Goal: Task Accomplishment & Management: Complete application form

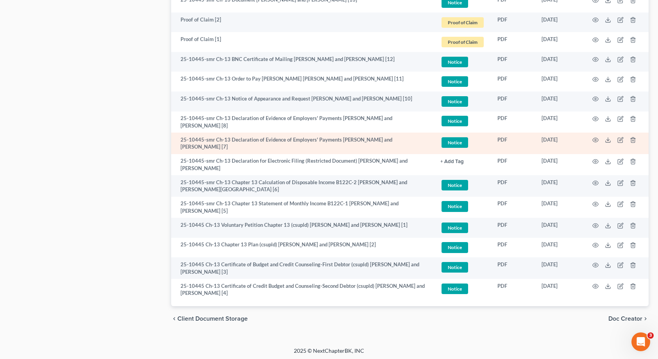
scroll to position [46, 0]
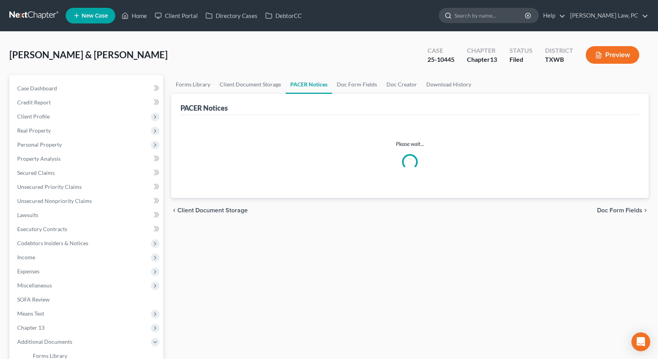
click at [454, 20] on input "search" at bounding box center [489, 15] width 71 height 14
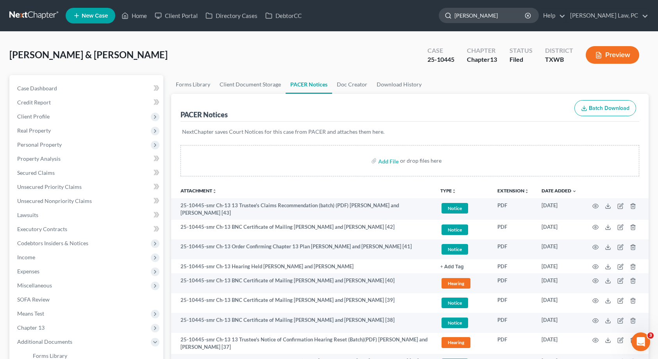
type input "[PERSON_NAME]"
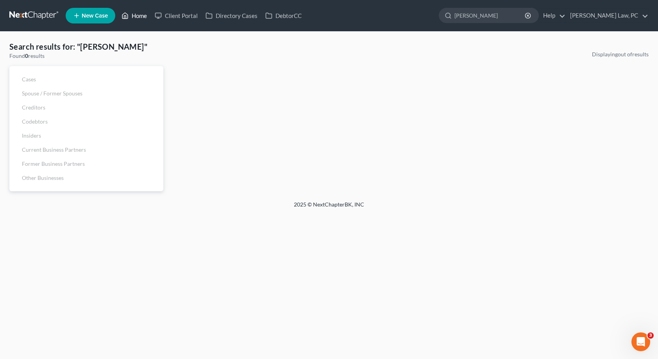
click at [140, 14] on link "Home" at bounding box center [134, 16] width 33 height 14
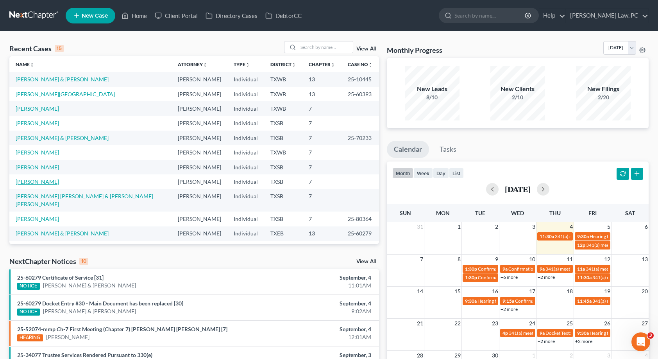
click at [42, 181] on link "[PERSON_NAME]" at bounding box center [37, 181] width 43 height 7
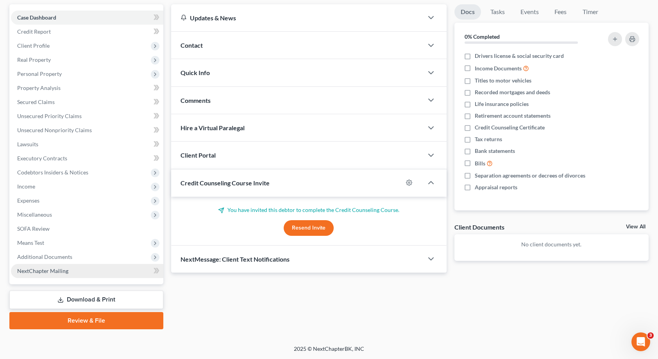
scroll to position [71, 0]
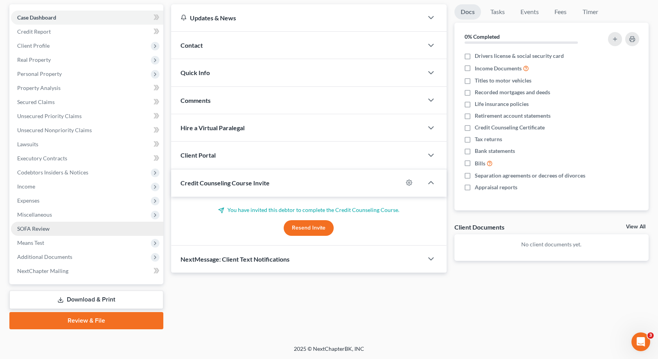
click at [68, 229] on link "SOFA Review" at bounding box center [87, 229] width 152 height 14
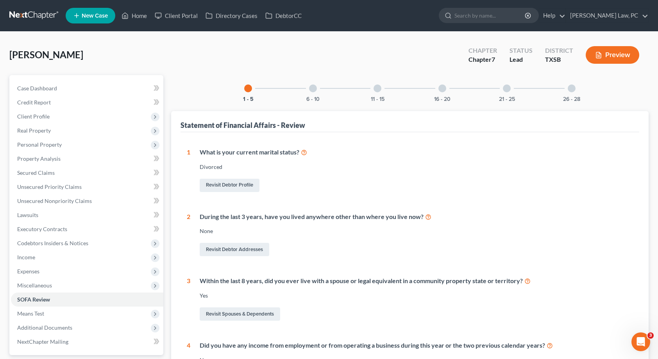
click at [310, 93] on div "6 - 10" at bounding box center [313, 88] width 27 height 27
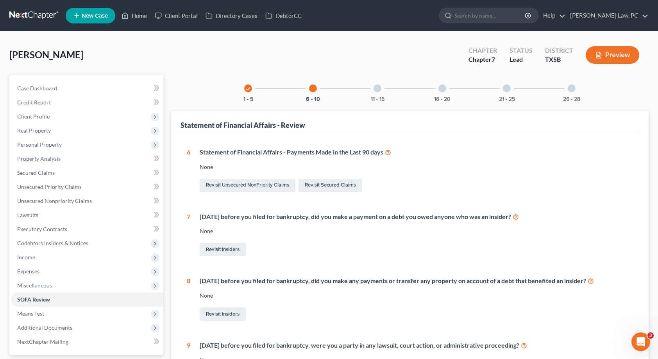
click at [380, 93] on div "11 - 15" at bounding box center [377, 88] width 27 height 27
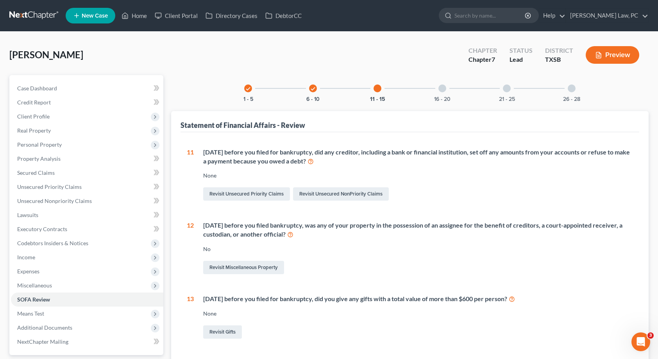
click at [446, 90] on div "16 - 20" at bounding box center [442, 88] width 27 height 27
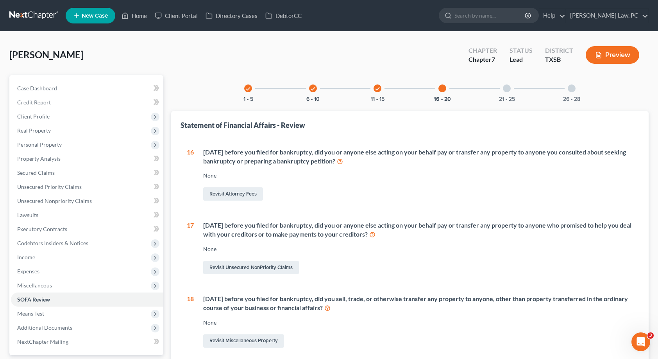
click at [509, 91] on div at bounding box center [507, 88] width 8 height 8
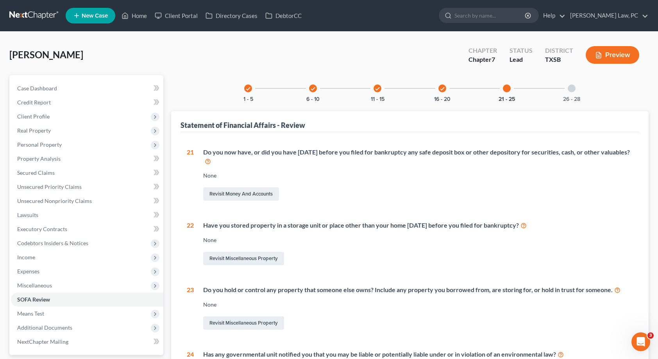
click at [576, 92] on div "26 - 28" at bounding box center [571, 88] width 27 height 27
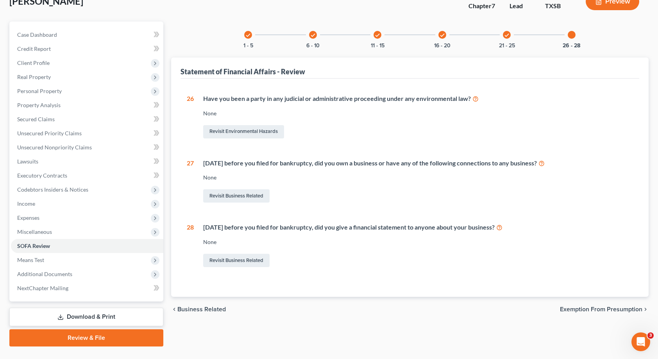
scroll to position [54, 0]
click at [236, 186] on div "[DATE] before you filed for bankruptcy, did you own a business or have any of t…" at bounding box center [413, 181] width 439 height 46
click at [235, 193] on link "Revisit Business Related" at bounding box center [236, 195] width 66 height 13
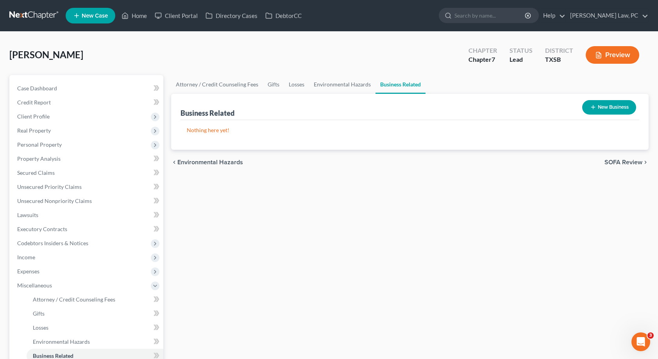
click at [223, 133] on p "Nothing here yet!" at bounding box center [410, 130] width 446 height 8
click at [220, 118] on div "Business Related New Business" at bounding box center [409, 107] width 459 height 26
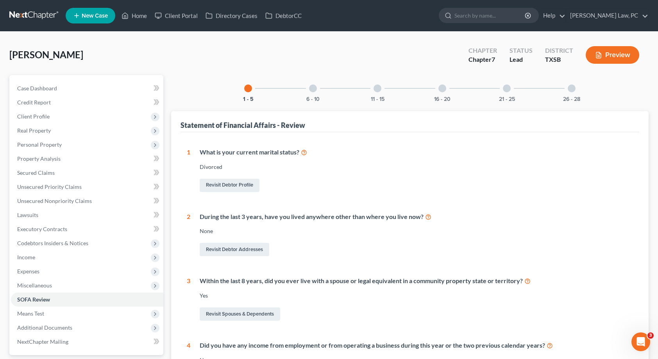
click at [573, 87] on div at bounding box center [572, 88] width 8 height 8
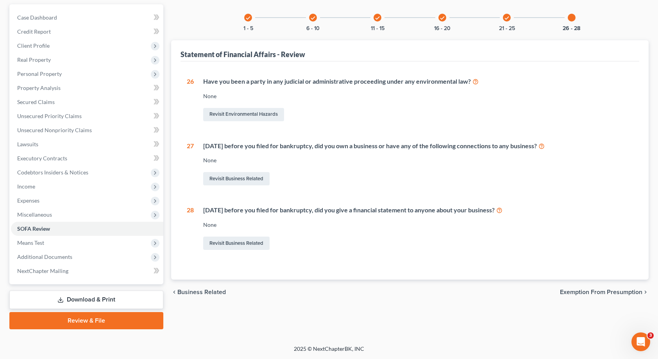
scroll to position [71, 0]
click at [545, 146] on icon at bounding box center [541, 145] width 6 height 7
click at [245, 176] on link "Revisit Business Related" at bounding box center [236, 178] width 66 height 13
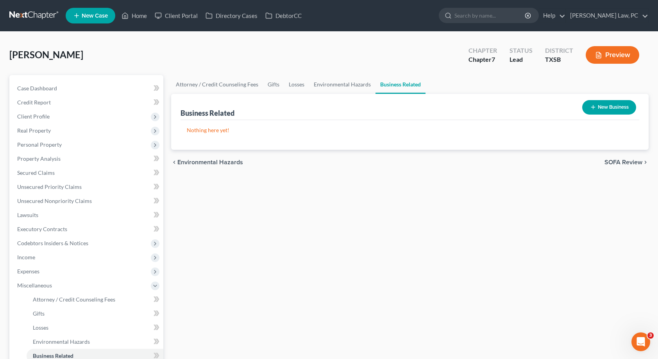
click at [599, 111] on button "New Business" at bounding box center [609, 107] width 54 height 14
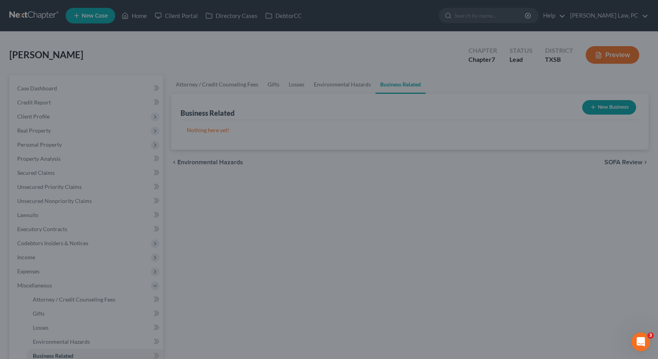
click at [85, 41] on div "New Business × Name of business * Role of Debtor * Select A member of a limited…" at bounding box center [329, 179] width 658 height 359
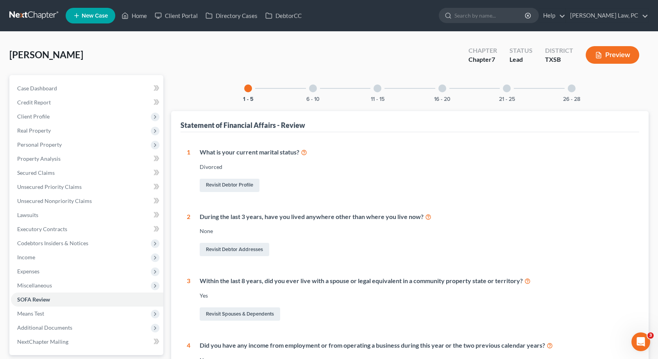
click at [569, 91] on div at bounding box center [572, 88] width 8 height 8
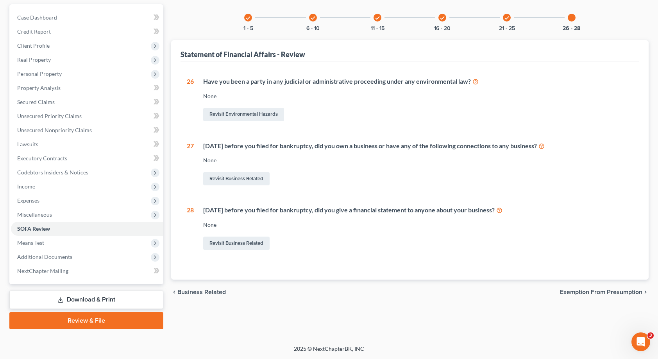
scroll to position [71, 0]
click at [545, 144] on icon at bounding box center [541, 145] width 6 height 7
click at [252, 177] on link "Revisit Business Related" at bounding box center [236, 178] width 66 height 13
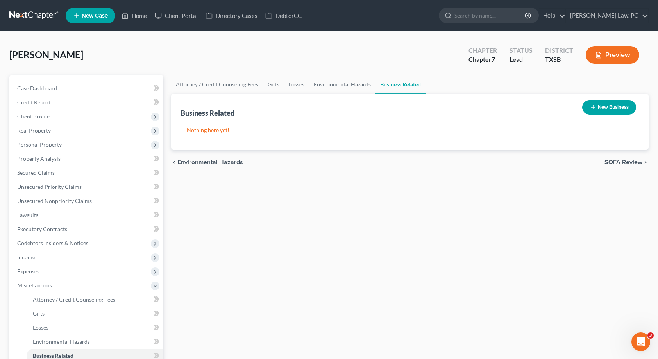
click at [597, 108] on button "New Business" at bounding box center [609, 107] width 54 height 14
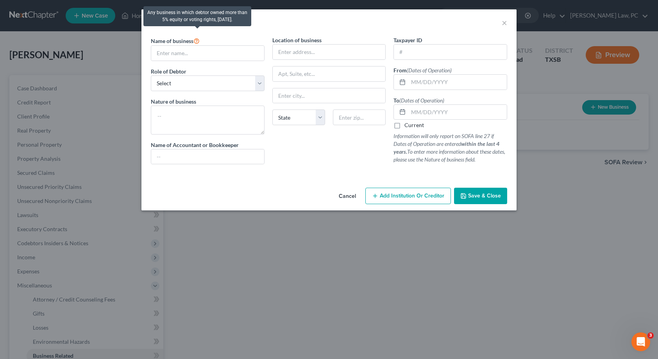
click at [196, 40] on icon at bounding box center [196, 40] width 6 height 7
click at [504, 23] on button "×" at bounding box center [504, 22] width 5 height 9
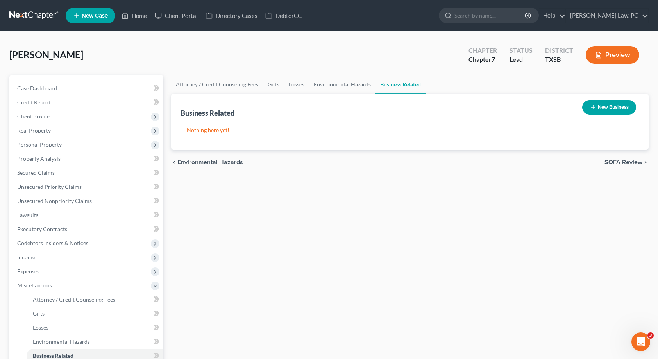
click at [595, 103] on button "New Business" at bounding box center [609, 107] width 54 height 14
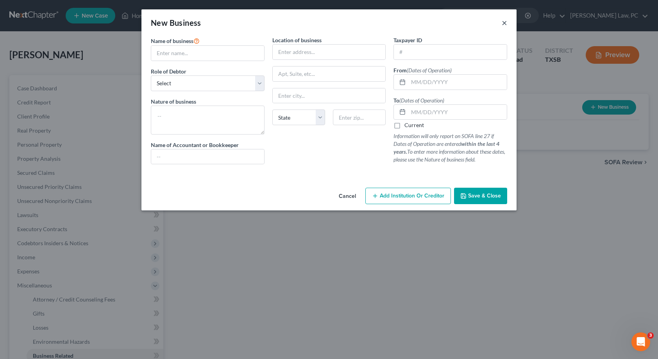
click at [504, 22] on button "×" at bounding box center [504, 22] width 5 height 9
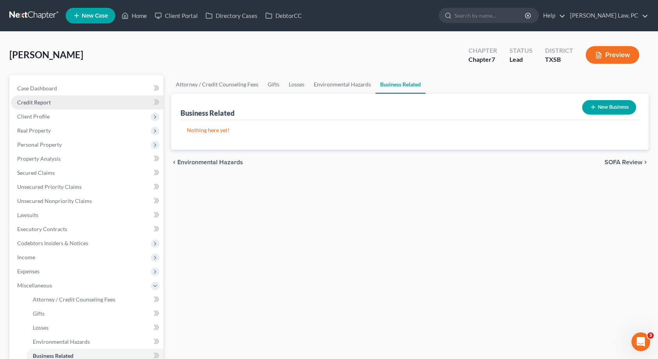
click at [78, 105] on link "Credit Report" at bounding box center [87, 102] width 152 height 14
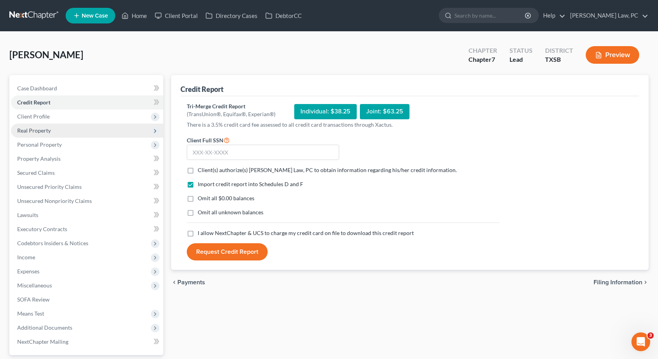
click at [41, 132] on span "Real Property" at bounding box center [34, 130] width 34 height 7
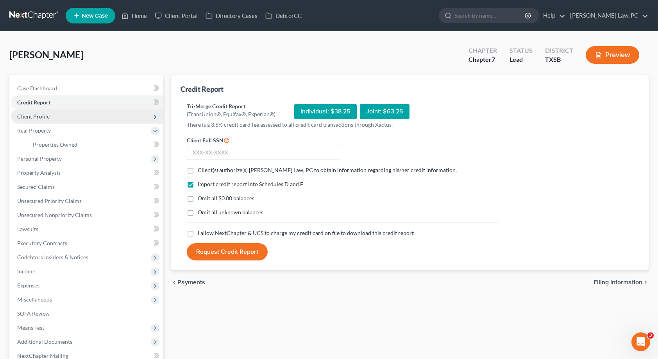
click at [51, 118] on span "Client Profile" at bounding box center [87, 116] width 152 height 14
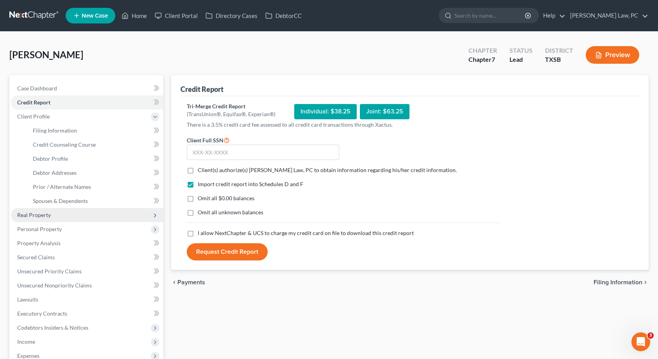
click at [56, 217] on span "Real Property" at bounding box center [87, 215] width 152 height 14
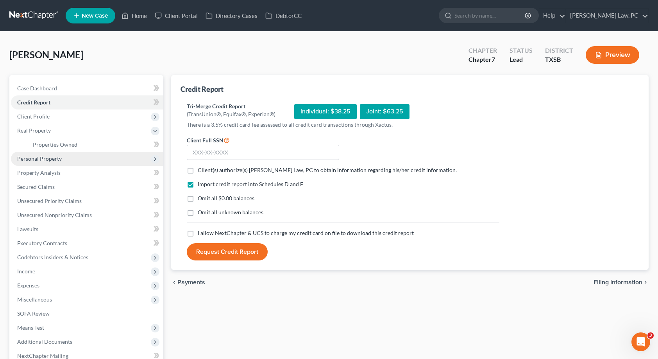
click at [60, 160] on span "Personal Property" at bounding box center [39, 158] width 45 height 7
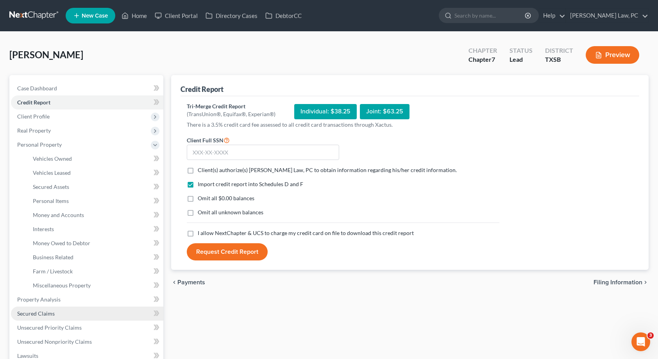
click at [62, 315] on link "Secured Claims" at bounding box center [87, 313] width 152 height 14
